Goal: Find specific page/section: Find specific page/section

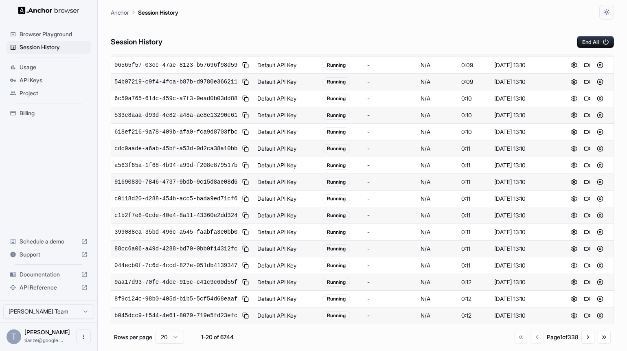
scroll to position [271, 0]
click at [581, 343] on button "Go to next page" at bounding box center [587, 336] width 13 height 13
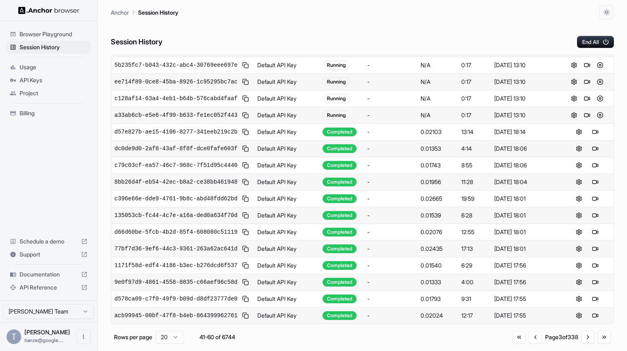
scroll to position [0, 0]
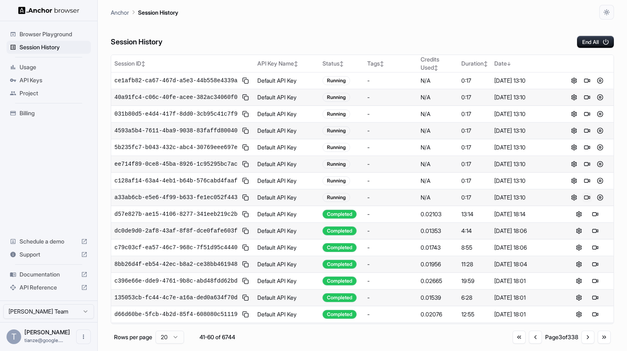
click at [587, 202] on button at bounding box center [587, 197] width 10 height 10
click at [512, 342] on button "Go to first page" at bounding box center [518, 336] width 13 height 13
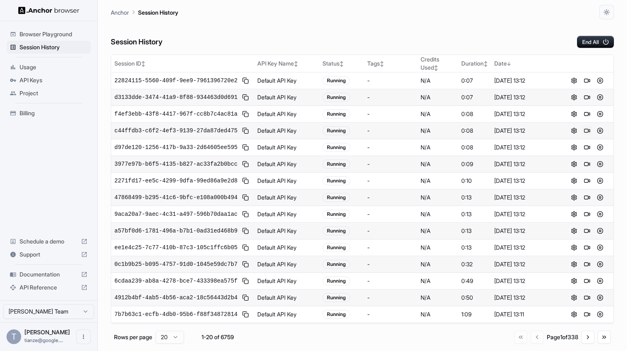
click at [586, 136] on button at bounding box center [587, 131] width 10 height 10
click at [581, 342] on button "Go to next page" at bounding box center [587, 336] width 13 height 13
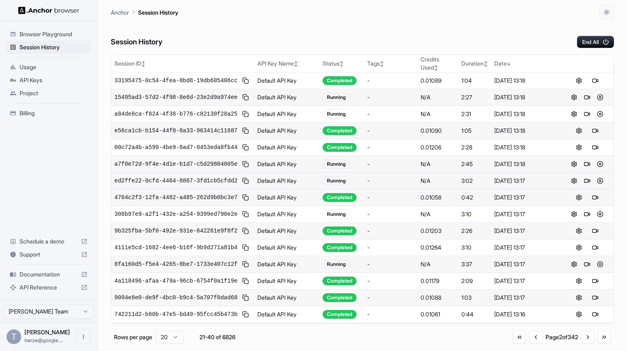
scroll to position [271, 0]
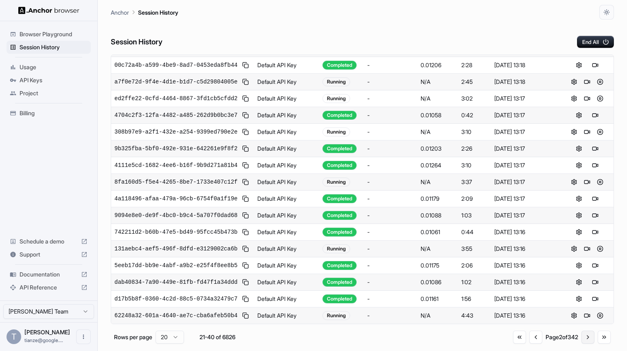
click at [581, 343] on button "Go to next page" at bounding box center [587, 336] width 13 height 13
